Goal: Information Seeking & Learning: Learn about a topic

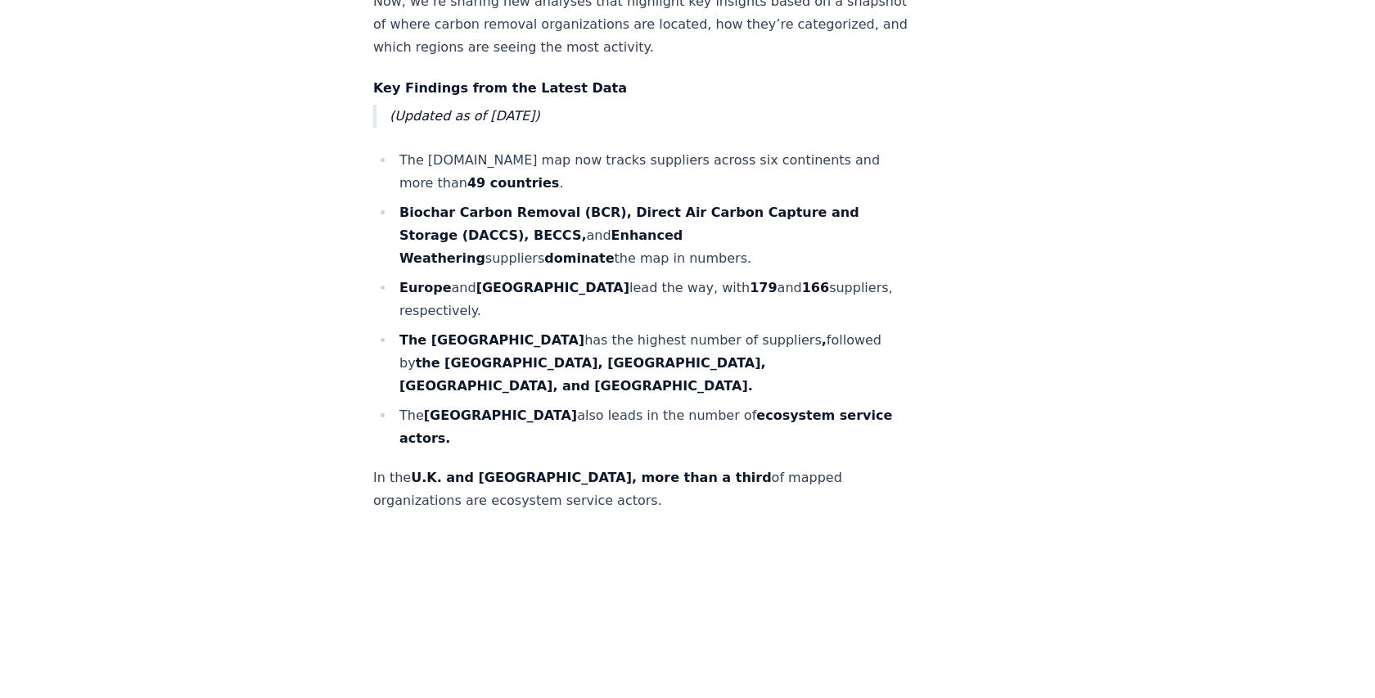
scroll to position [990, 0]
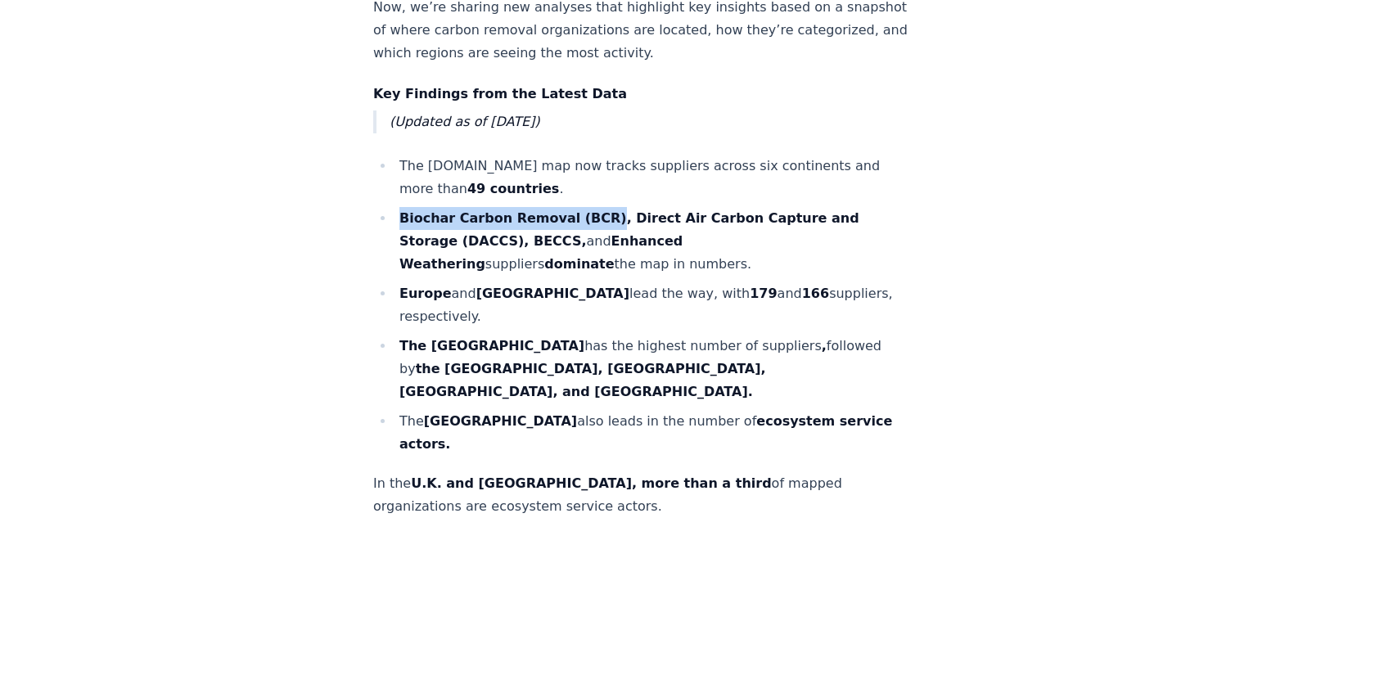
drag, startPoint x: 591, startPoint y: 214, endPoint x: 390, endPoint y: 223, distance: 201.6
click at [390, 223] on ul "The CDR.fyi map now tracks suppliers across six continents and more than 49 cou…" at bounding box center [644, 305] width 542 height 301
copy strong "Biochar Carbon Removal (BCR)"
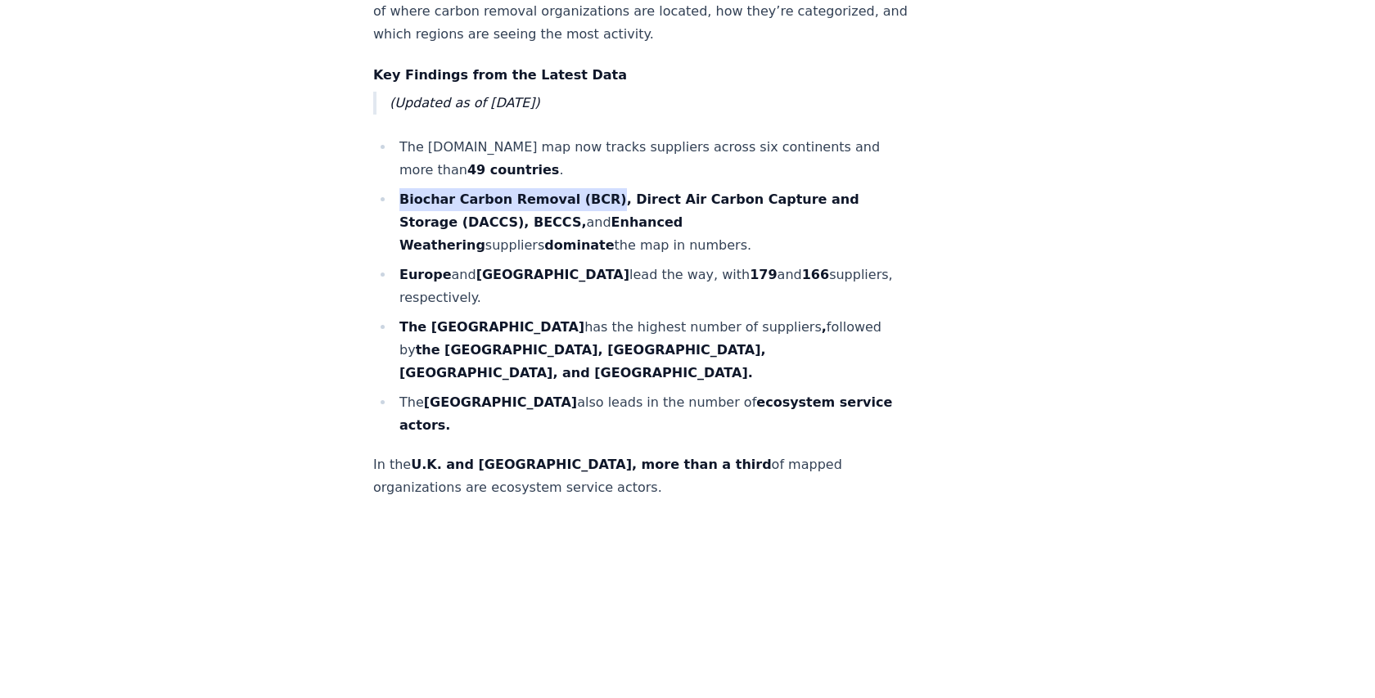
scroll to position [1007, 0]
